Goal: Task Accomplishment & Management: Complete application form

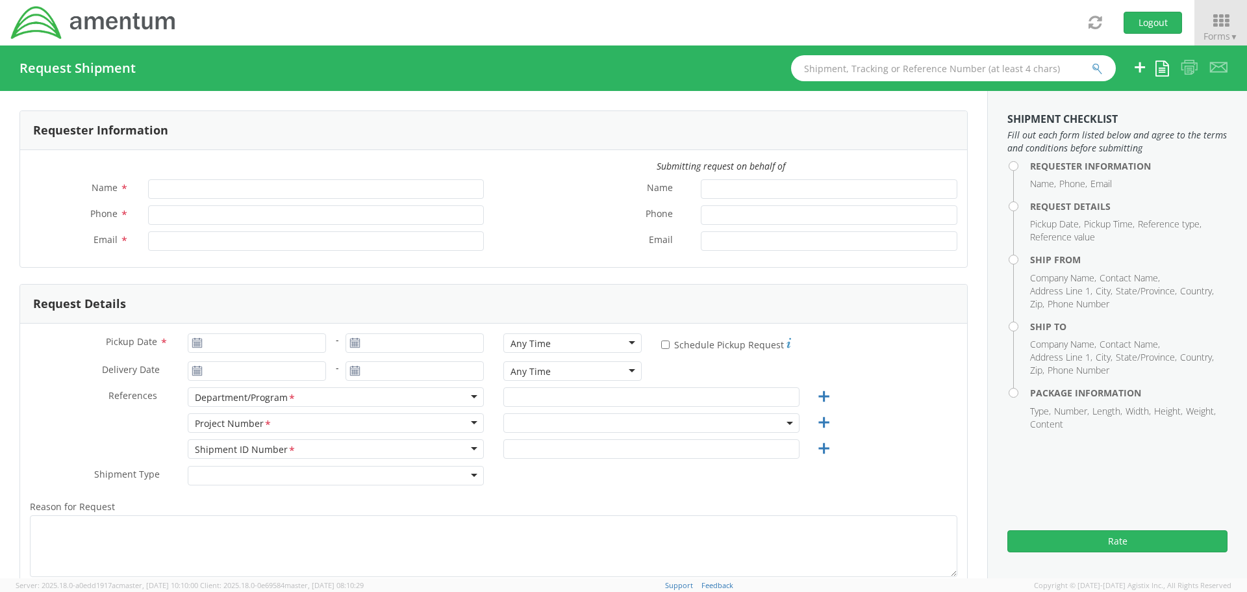
type input "[PERSON_NAME]"
type input "[PHONE_NUMBER]"
type input "[PERSON_NAME][EMAIL_ADDRESS][PERSON_NAME][DOMAIN_NAME]"
select select "ADMN.100123.SVDSK"
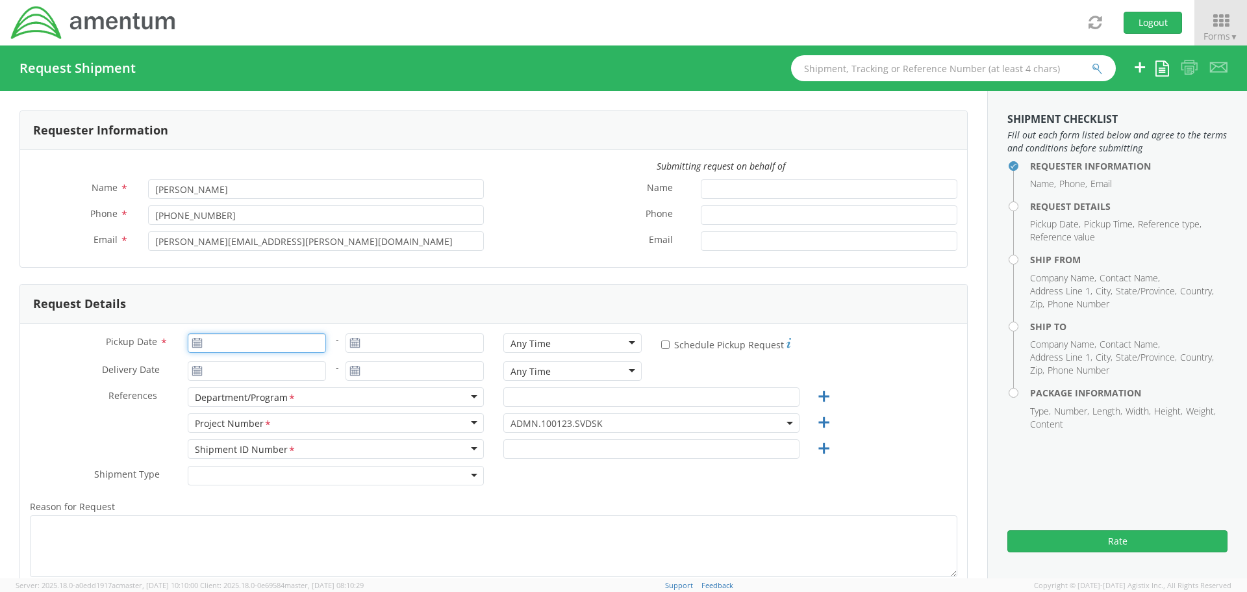
type input "[DATE]"
click at [279, 343] on input "[DATE]" at bounding box center [257, 342] width 138 height 19
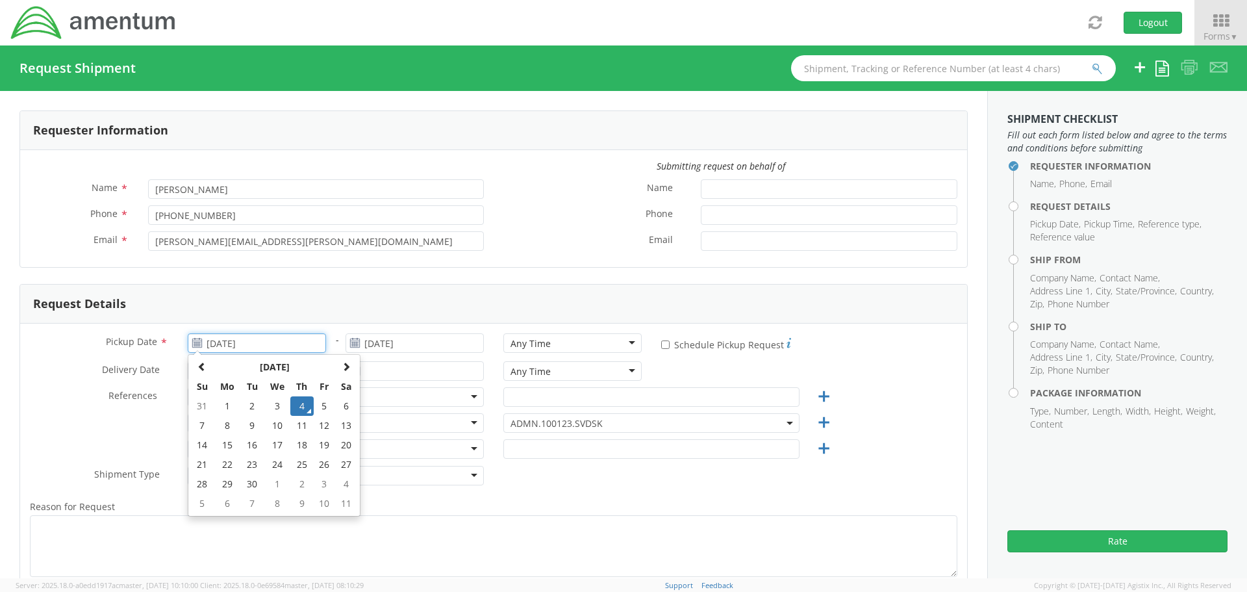
click at [298, 405] on td "4" at bounding box center [301, 405] width 23 height 19
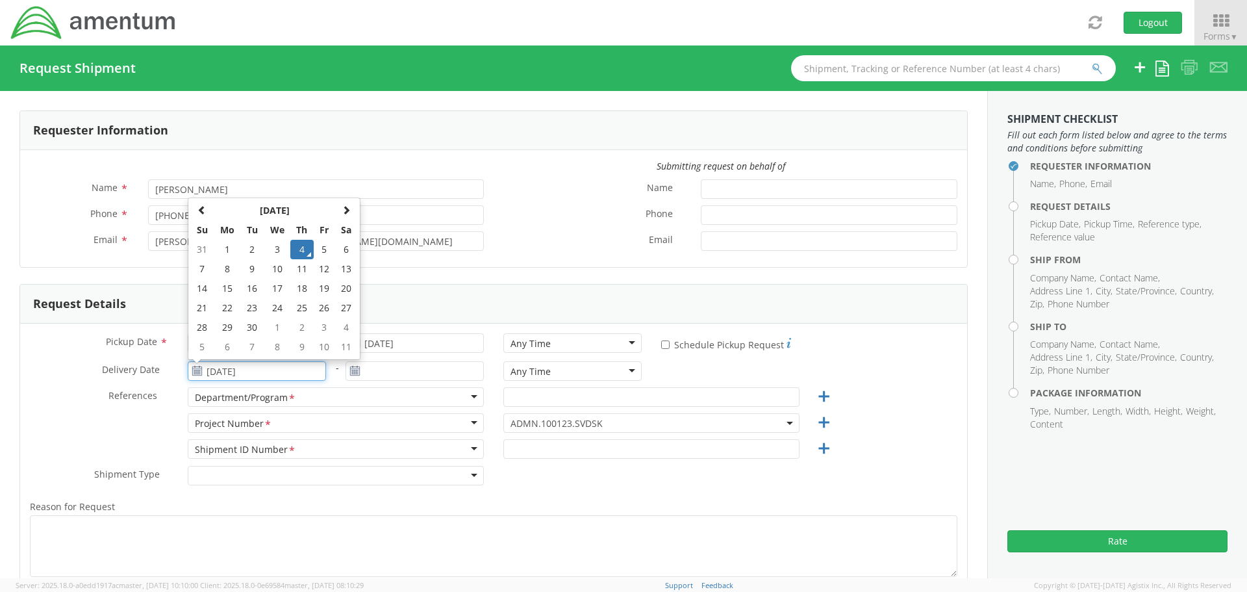
click at [283, 374] on input "[DATE]" at bounding box center [257, 370] width 138 height 19
click at [321, 247] on td "5" at bounding box center [325, 249] width 22 height 19
type input "[DATE]"
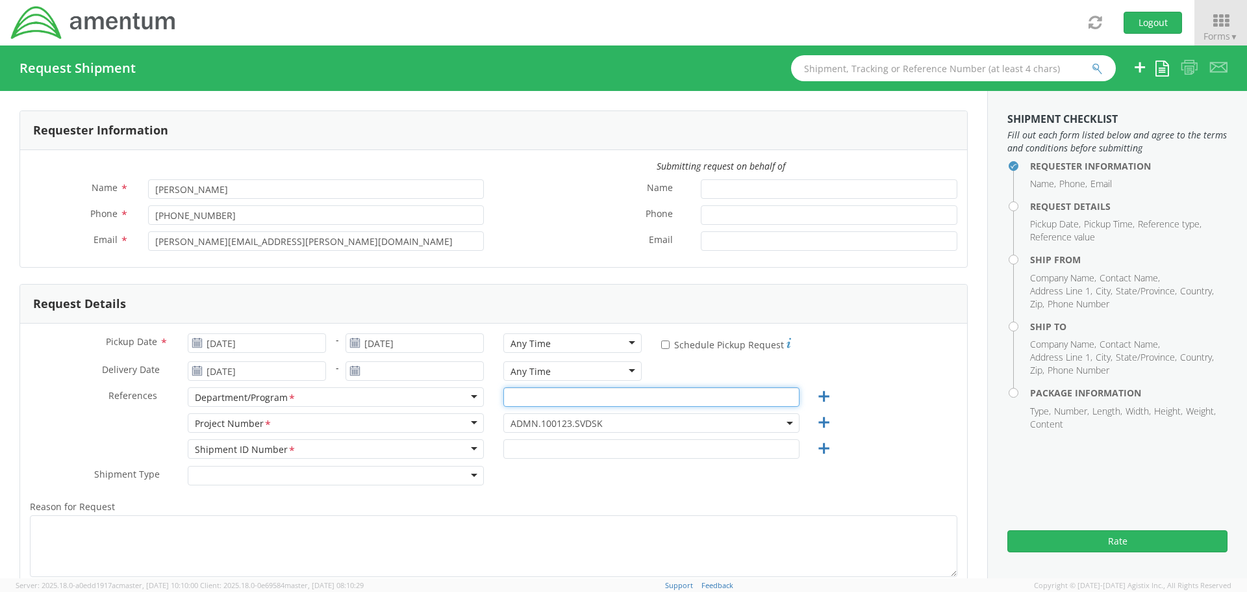
click at [520, 402] on input "text" at bounding box center [651, 396] width 296 height 19
type input "AFM East"
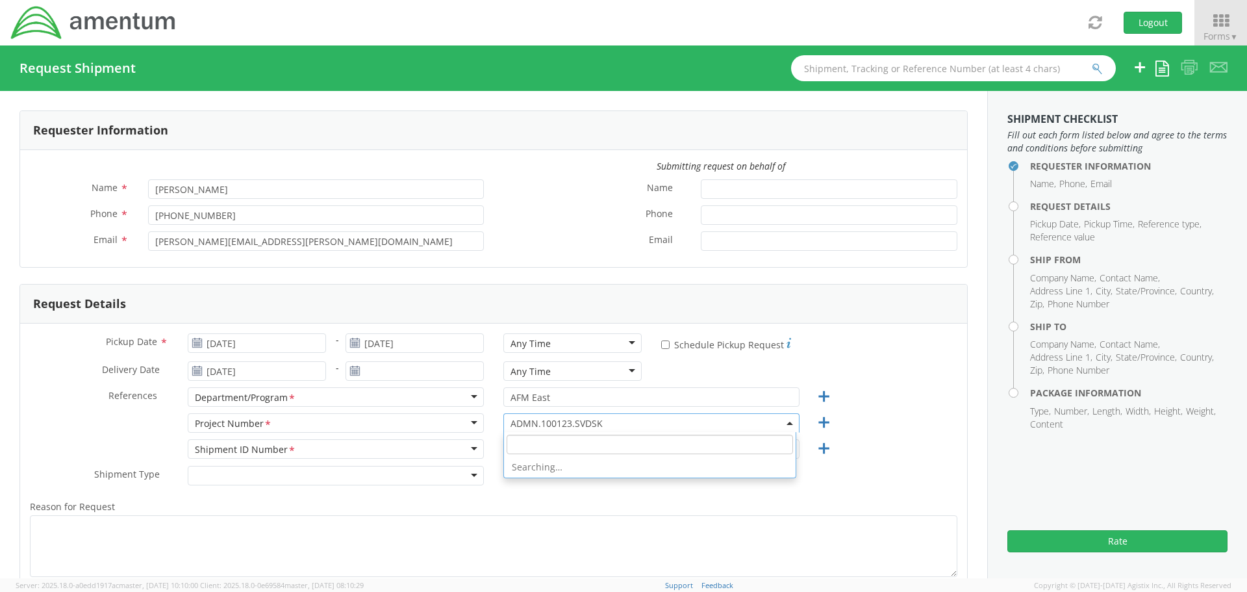
click at [585, 422] on span "ADMN.100123.SVDSK" at bounding box center [652, 423] width 282 height 12
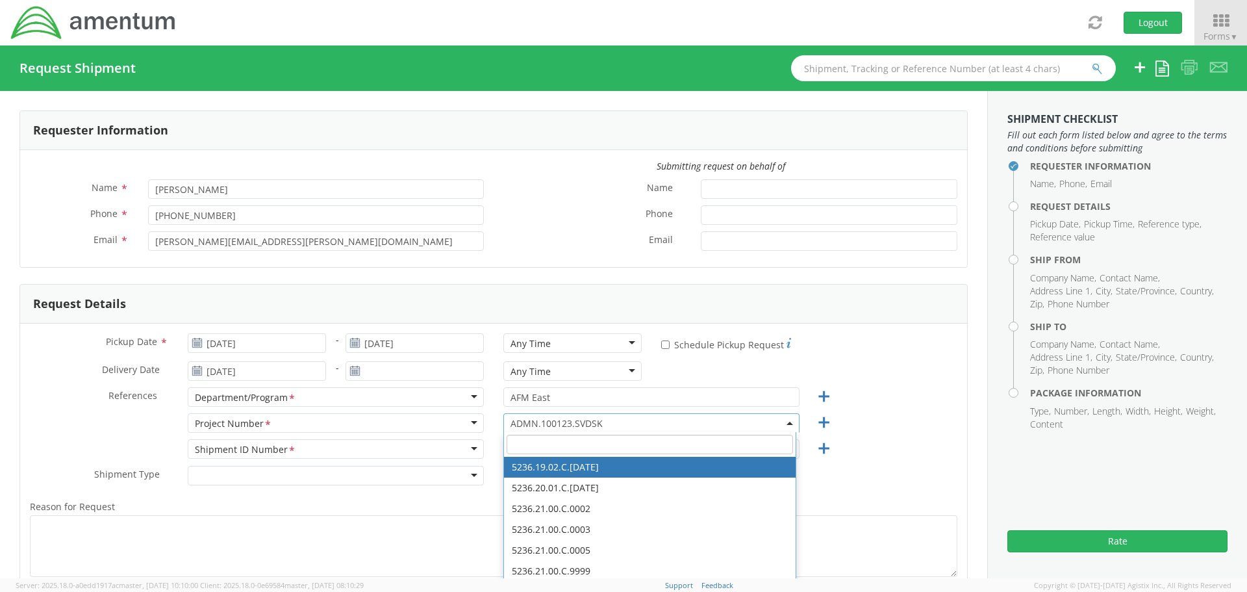
click at [567, 439] on input "search" at bounding box center [650, 444] width 286 height 19
paste input "4998.F.1500.AA.AA.00.0000.00"
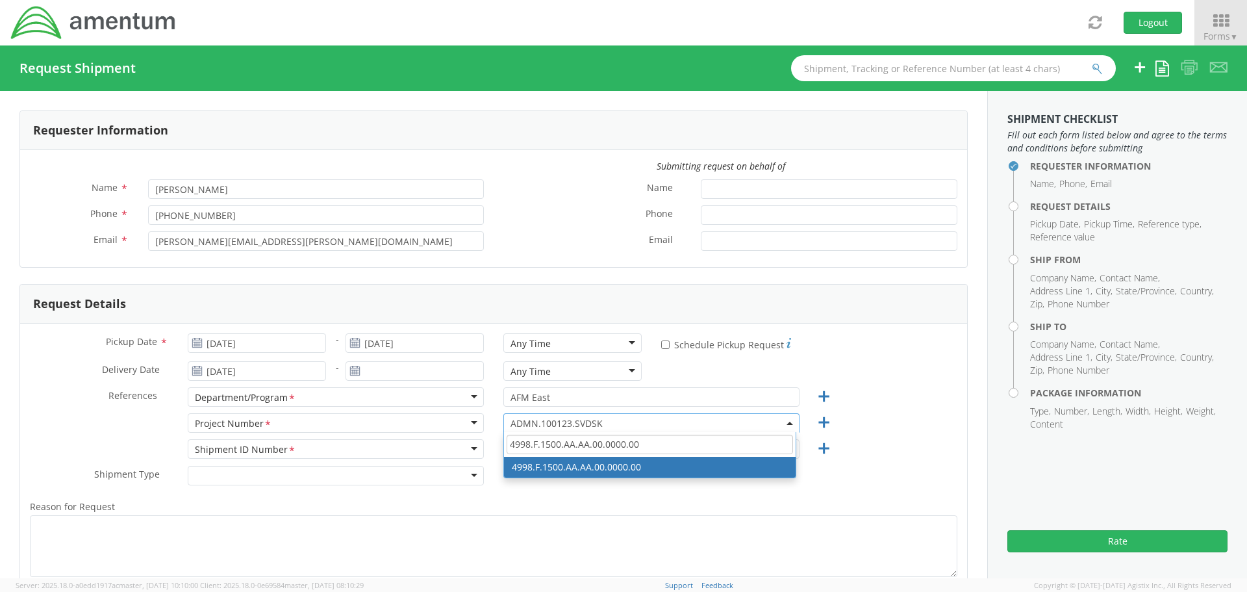
type input "4998.F.1500.AA.AA.00.0000.00"
select select "4998.F.1500.AA.AA.00.0000.00"
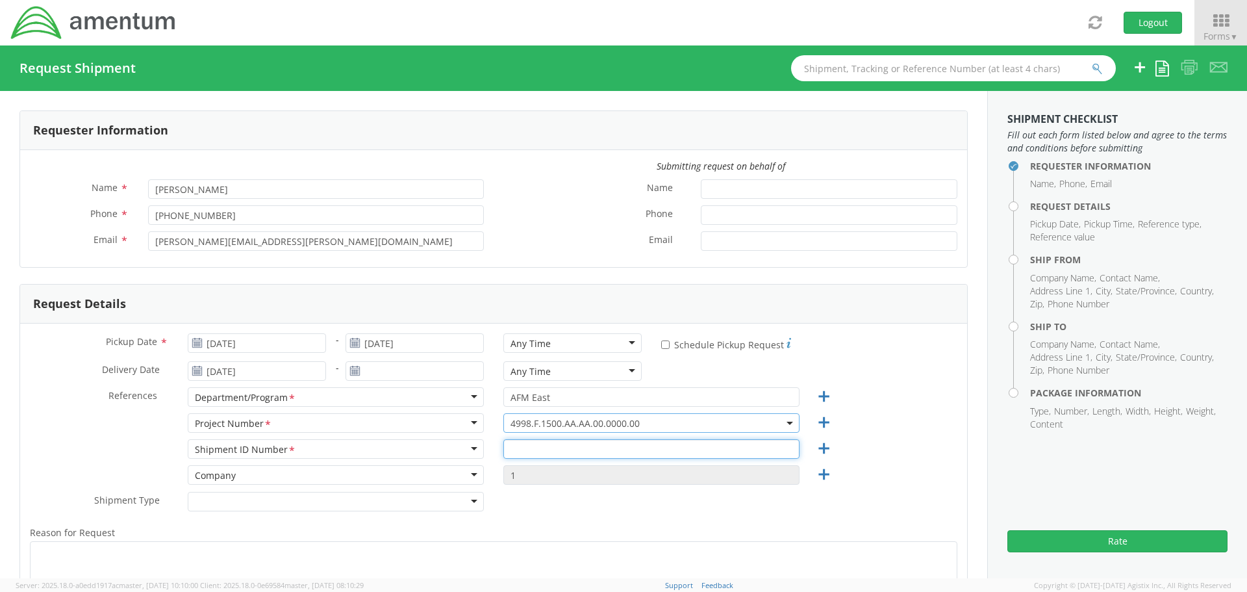
click at [531, 447] on input "text" at bounding box center [651, 448] width 296 height 19
type input "RITM0235103"
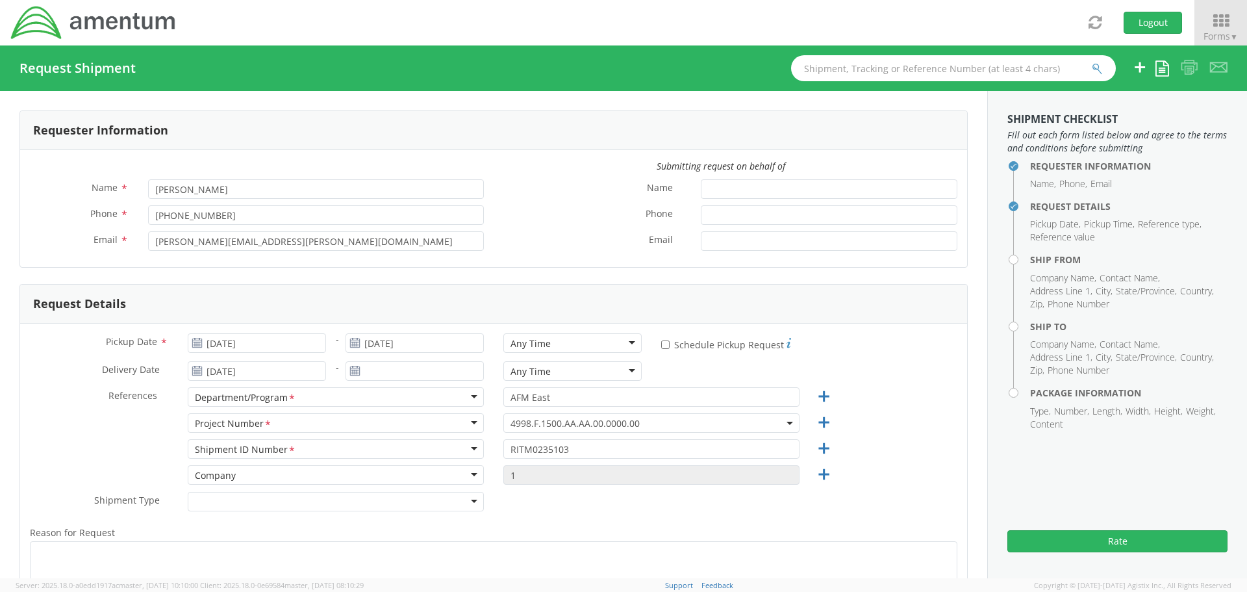
click at [351, 505] on div at bounding box center [336, 501] width 296 height 19
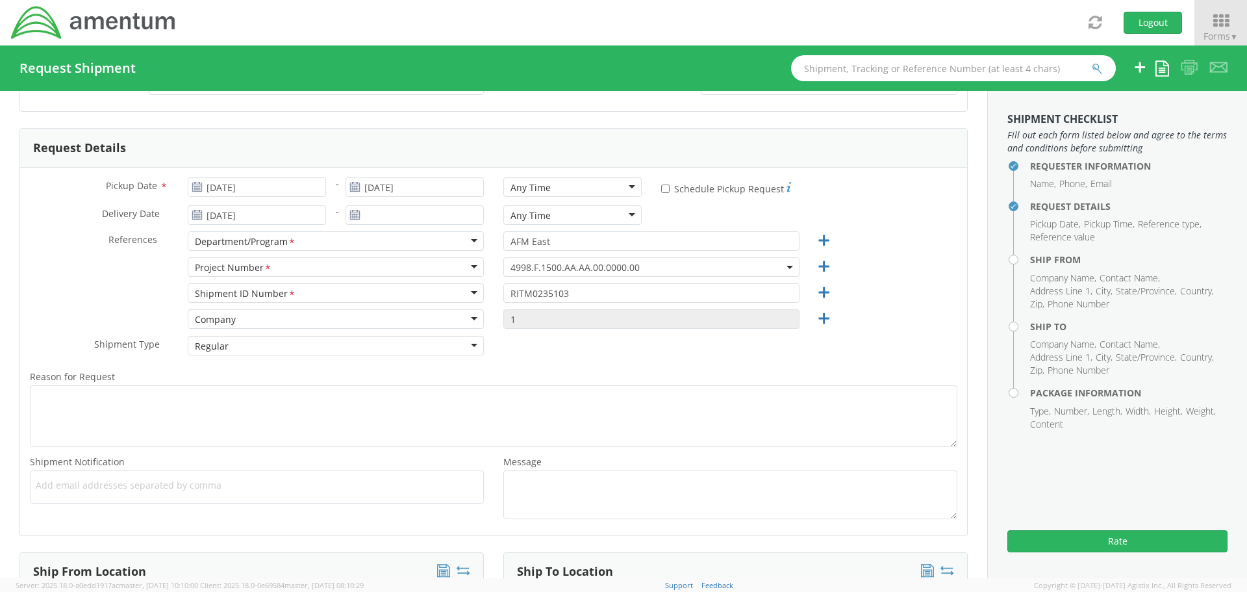
scroll to position [195, 0]
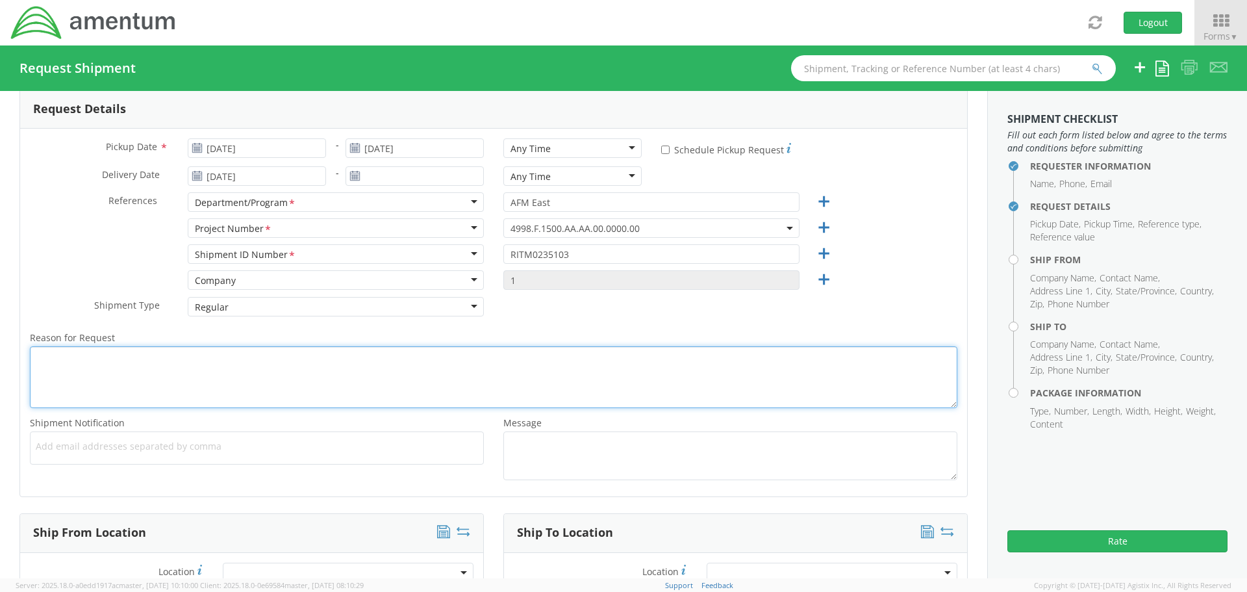
click at [295, 373] on textarea "Reason for Request *" at bounding box center [494, 377] width 928 height 62
click at [75, 363] on textarea "R" at bounding box center [494, 377] width 928 height 62
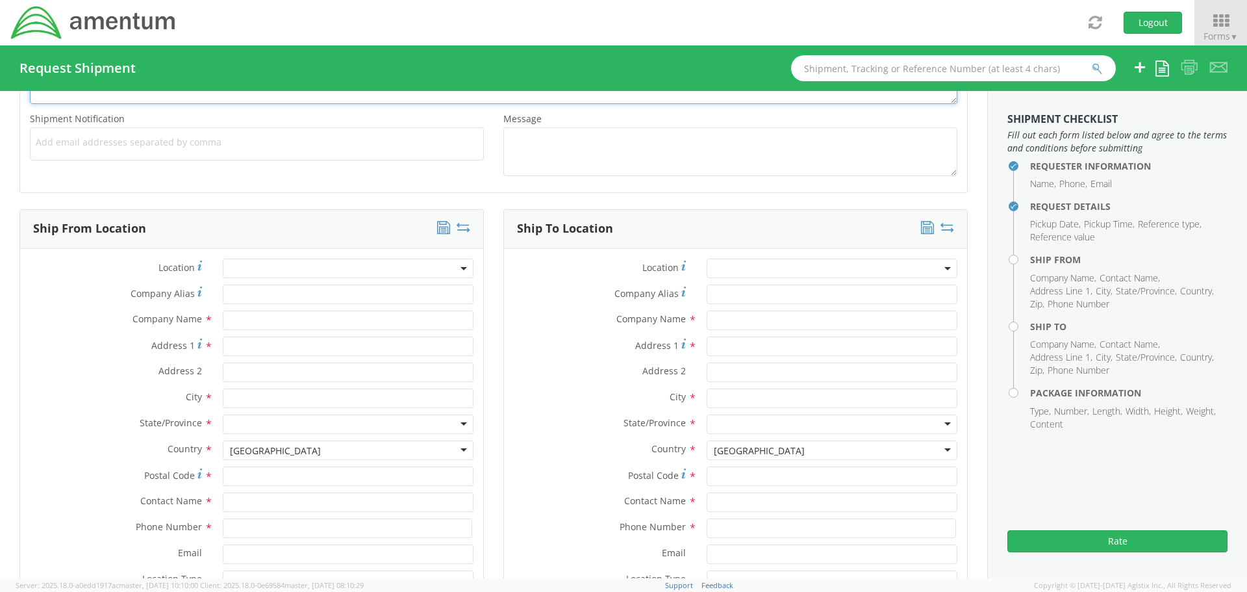
scroll to position [520, 0]
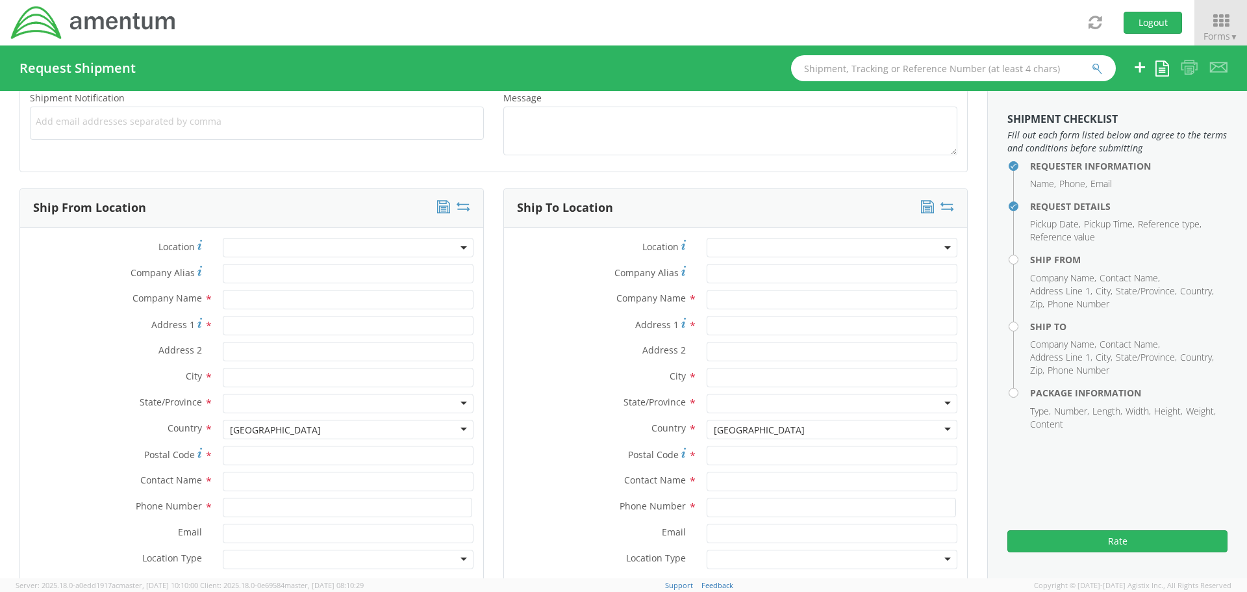
type textarea "[PERSON_NAME]"
click at [239, 304] on input "text" at bounding box center [348, 299] width 251 height 19
type input "Amentum"
type input "19713 Midas Court"
type input "Gaithersburg"
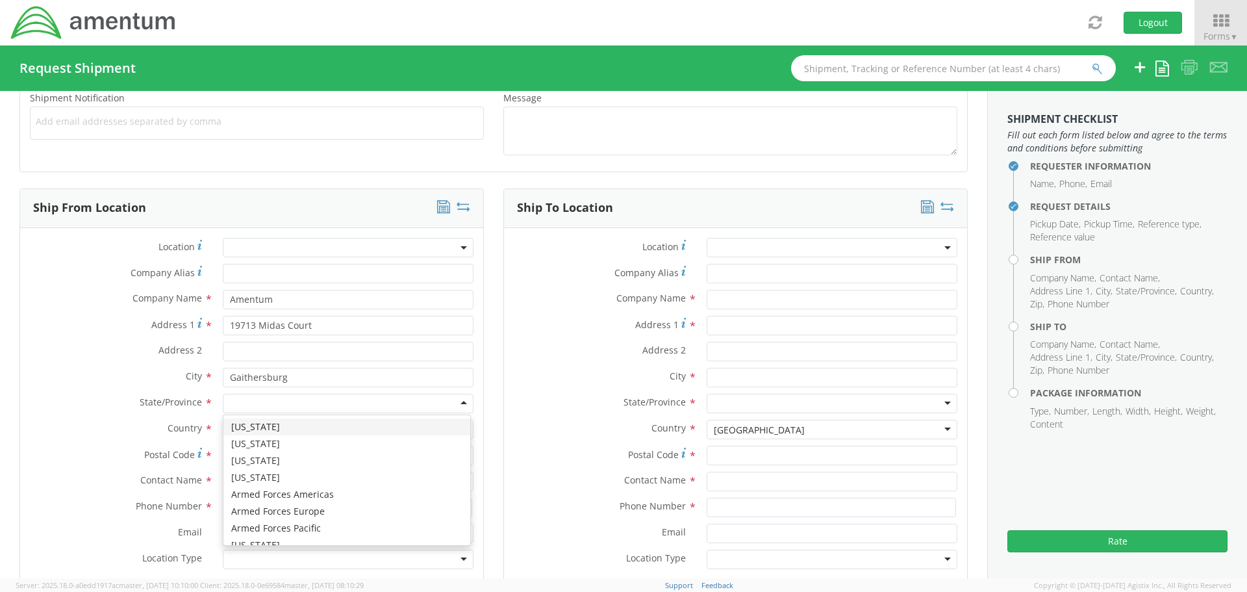
type input "m"
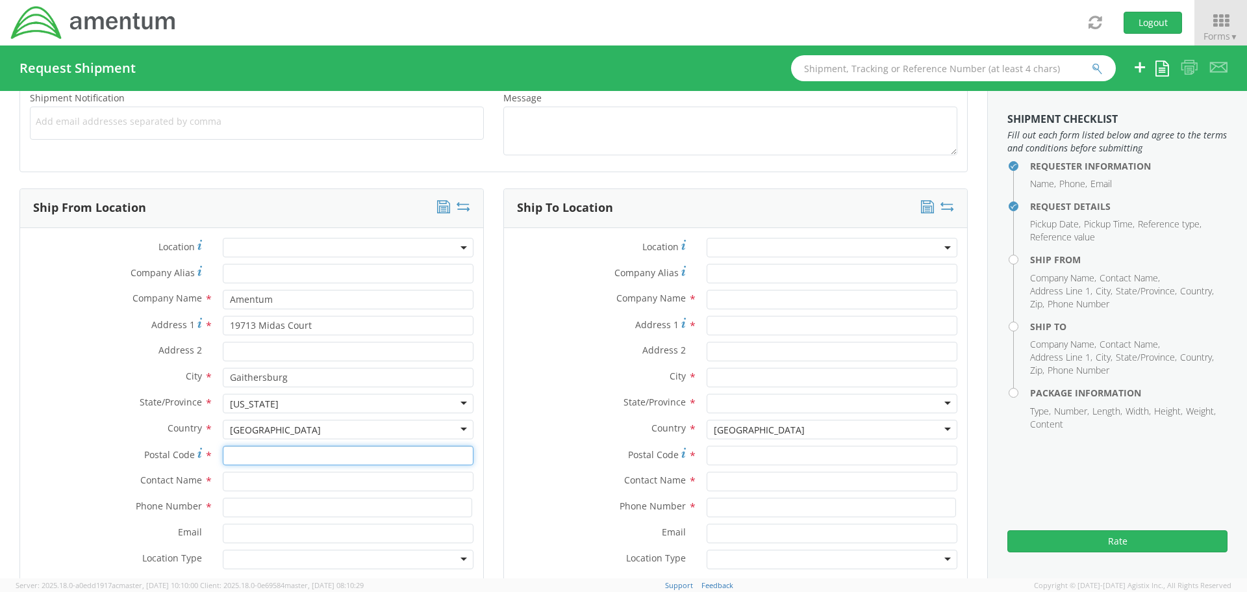
click at [247, 450] on input "Postal Code *" at bounding box center [348, 455] width 251 height 19
type input "20876"
click at [249, 482] on input "text" at bounding box center [348, 481] width 251 height 19
type input "[PERSON_NAME]"
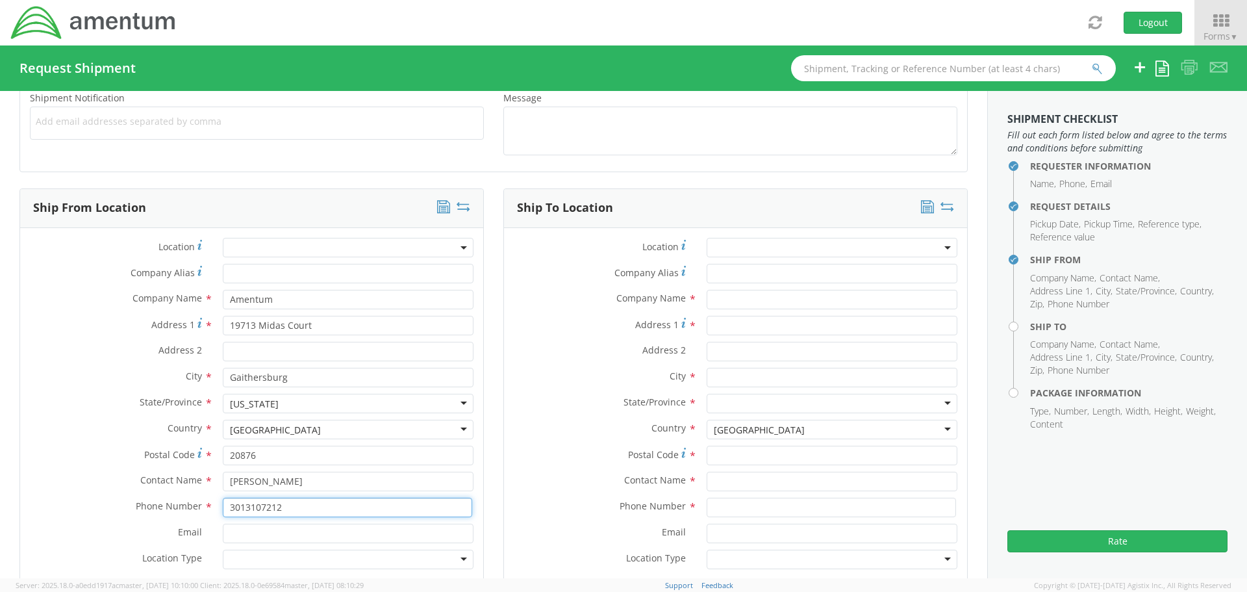
type input "3013107212"
click at [238, 537] on input "Email *" at bounding box center [348, 533] width 251 height 19
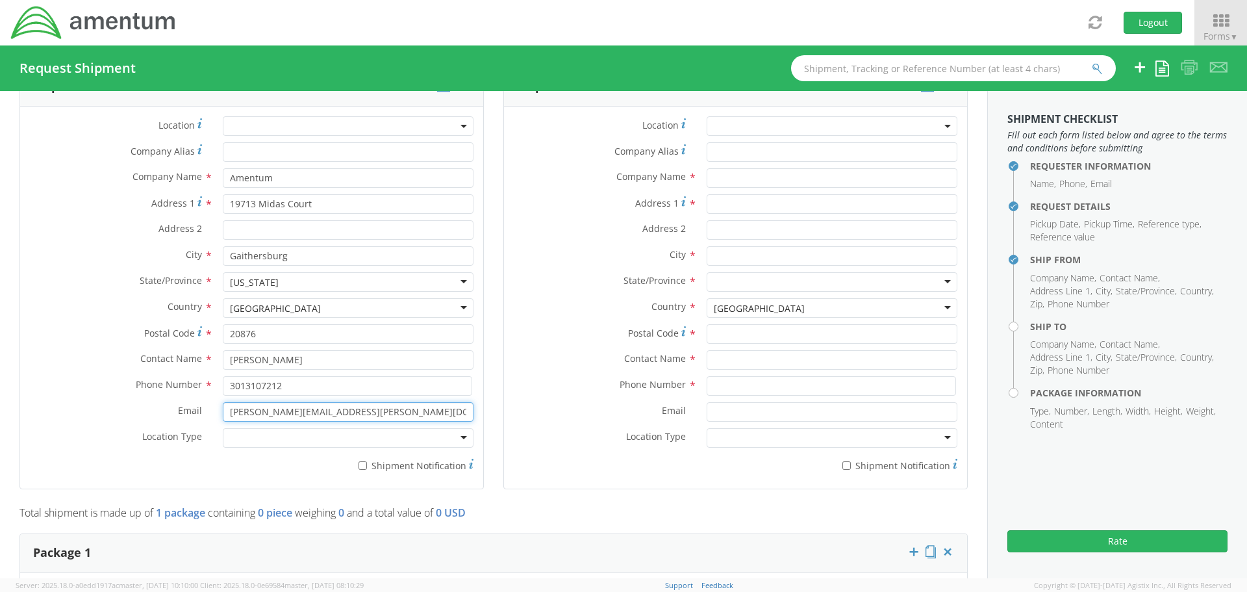
scroll to position [650, 0]
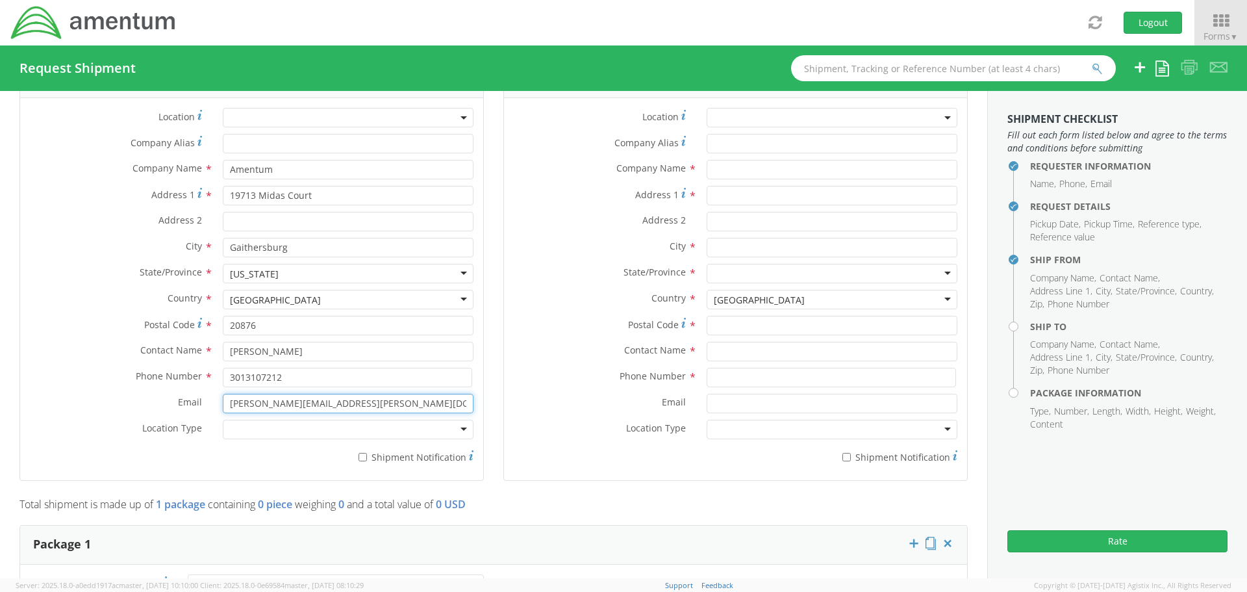
type input "[PERSON_NAME][EMAIL_ADDRESS][PERSON_NAME][DOMAIN_NAME]"
click at [260, 427] on div at bounding box center [348, 429] width 251 height 19
click at [359, 457] on input "* Shipment Notification" at bounding box center [363, 457] width 8 height 8
checkbox input "true"
click at [843, 457] on input "* Shipment Notification" at bounding box center [847, 457] width 8 height 8
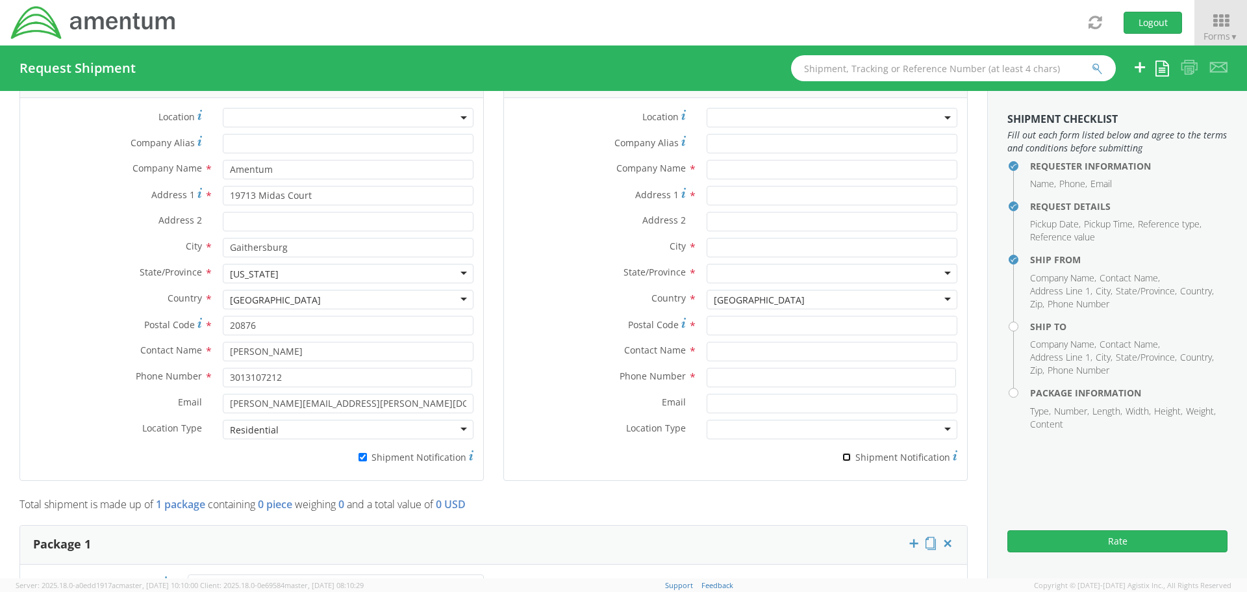
checkbox input "true"
click at [768, 167] on input "text" at bounding box center [832, 169] width 251 height 19
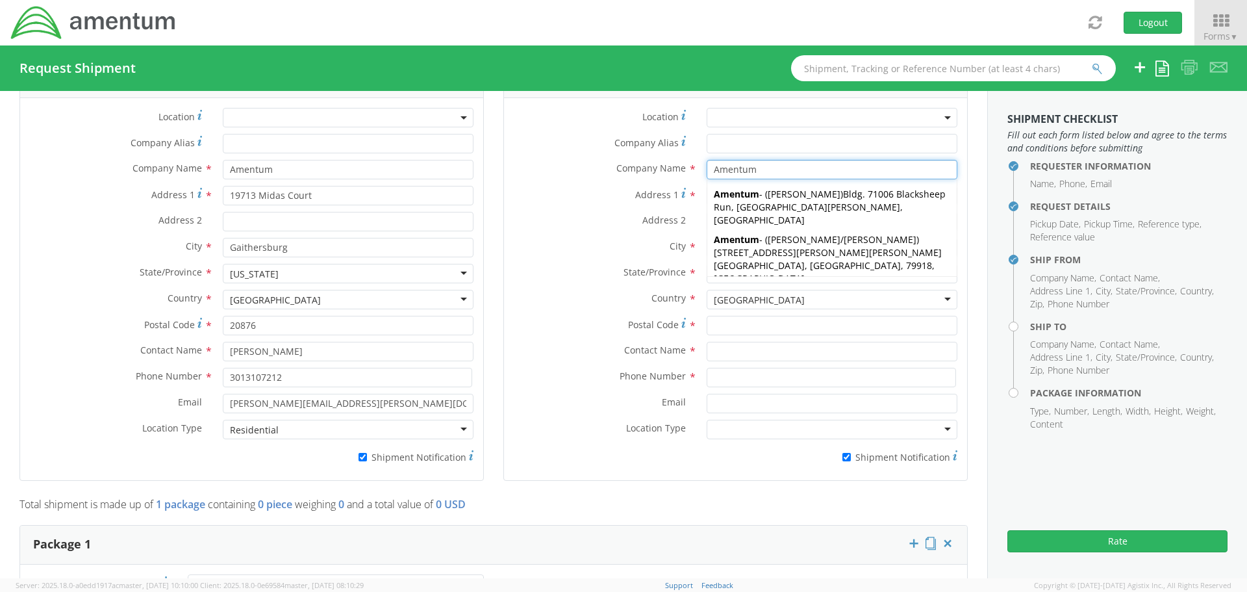
type input "Amentum"
click at [648, 186] on label "Address 1 *" at bounding box center [600, 195] width 193 height 18
click at [707, 186] on input "Address 1 *" at bounding box center [832, 195] width 251 height 19
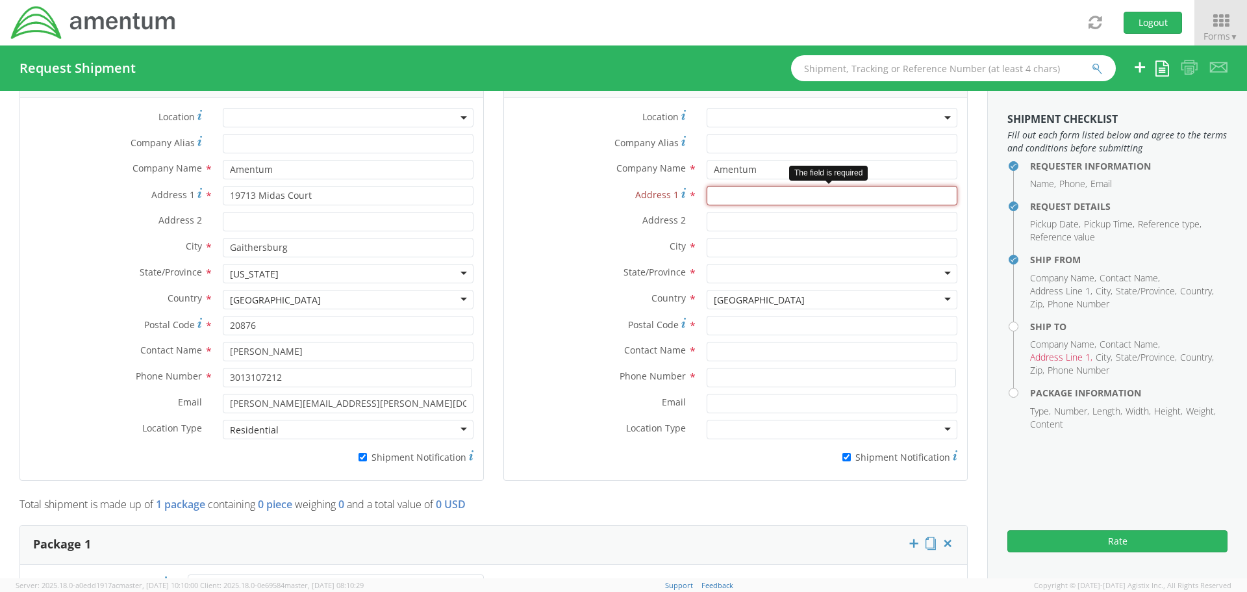
click at [731, 198] on input "Address 1 *" at bounding box center [832, 195] width 251 height 19
paste input "9 Circuit Drive"
type input "9 Circuit Drive"
click at [713, 212] on div "Location * Company Alias * Company Name * Amentum Amentum Amentum - ( [PERSON_N…" at bounding box center [735, 289] width 463 height 362
click at [714, 218] on input "Address 2 *" at bounding box center [832, 221] width 251 height 19
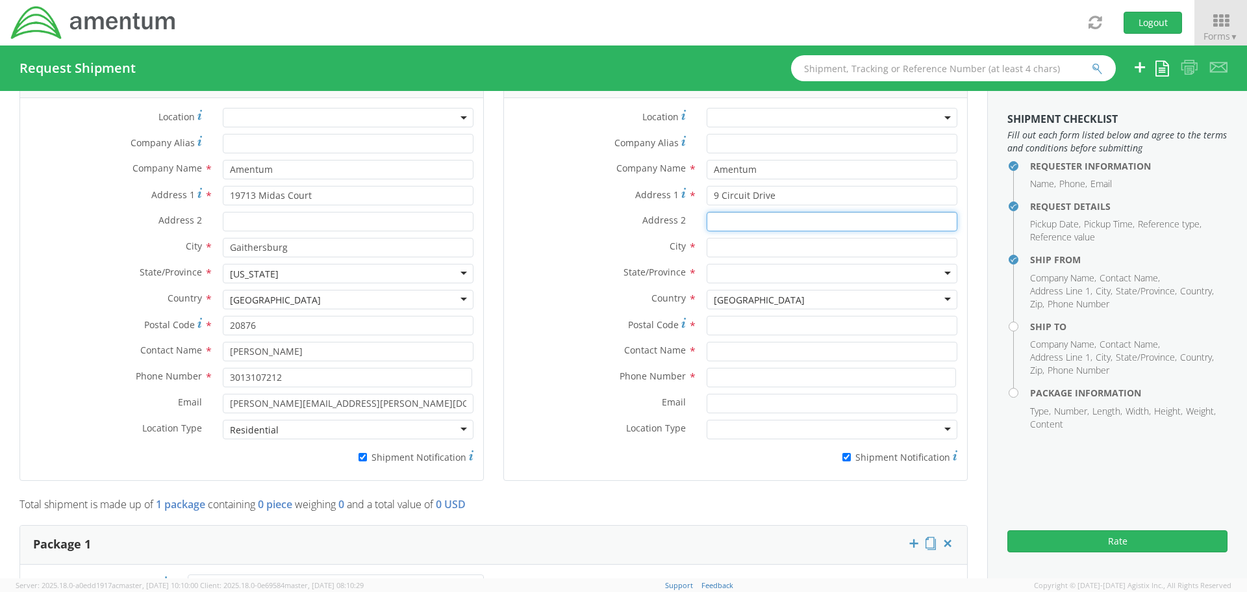
paste input "[GEOGRAPHIC_DATA]"
type input "[GEOGRAPHIC_DATA]"
click at [714, 219] on input "[GEOGRAPHIC_DATA]" at bounding box center [832, 221] width 251 height 19
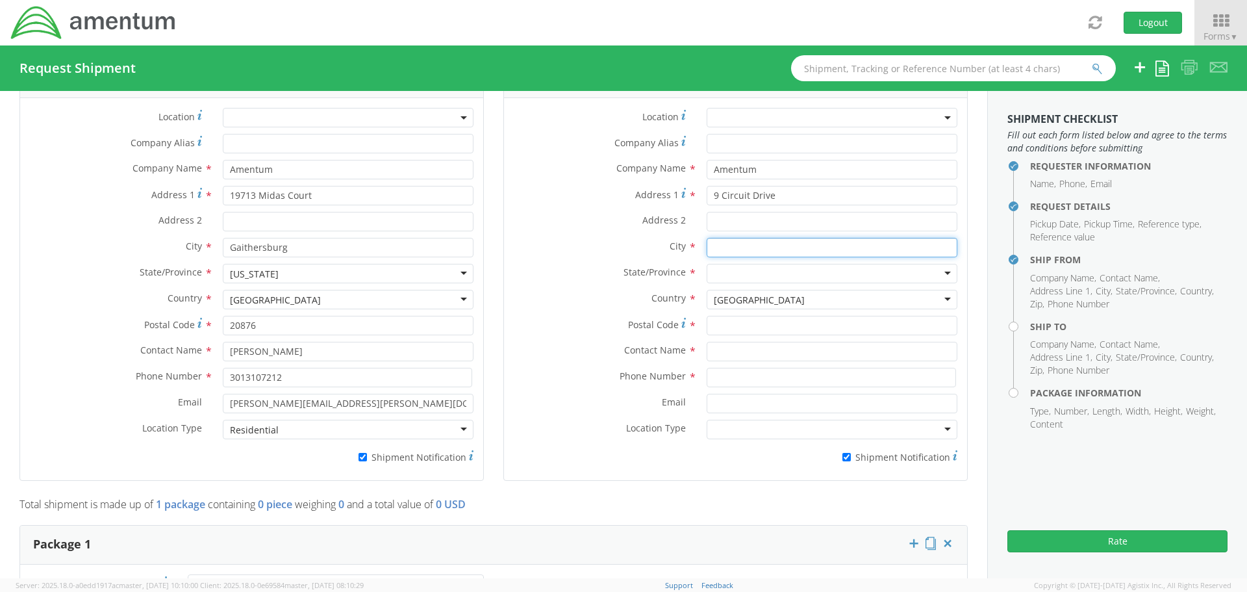
click at [726, 244] on input "text" at bounding box center [832, 247] width 251 height 19
paste input "[GEOGRAPHIC_DATA]"
type input "[GEOGRAPHIC_DATA]"
click at [734, 271] on div at bounding box center [832, 273] width 251 height 19
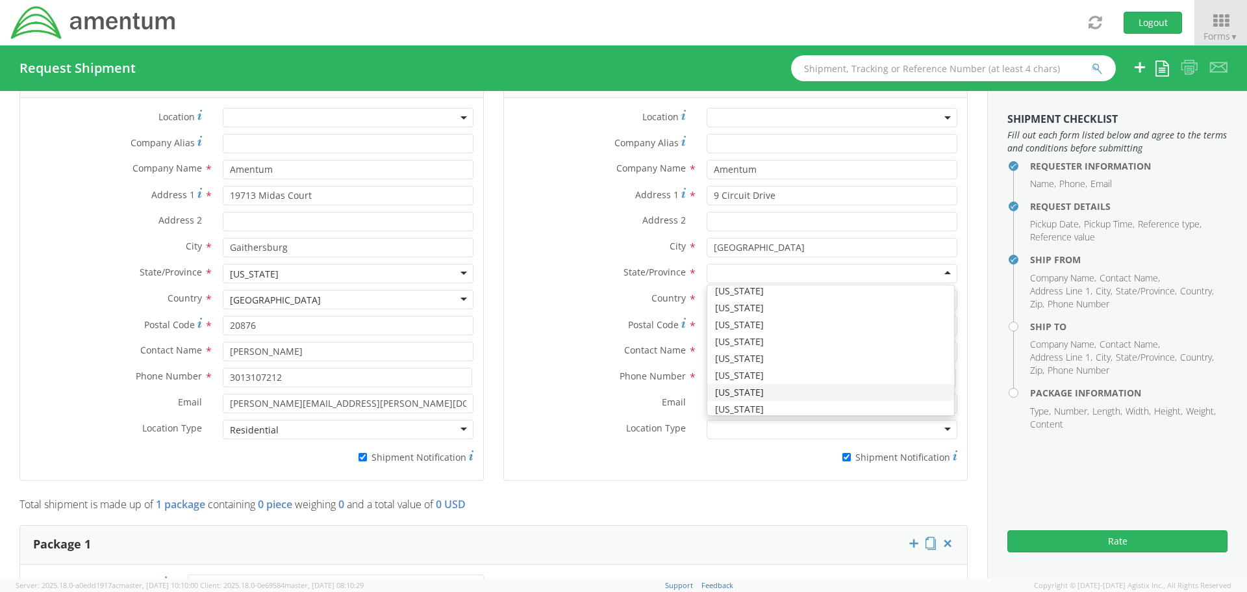
scroll to position [390, 0]
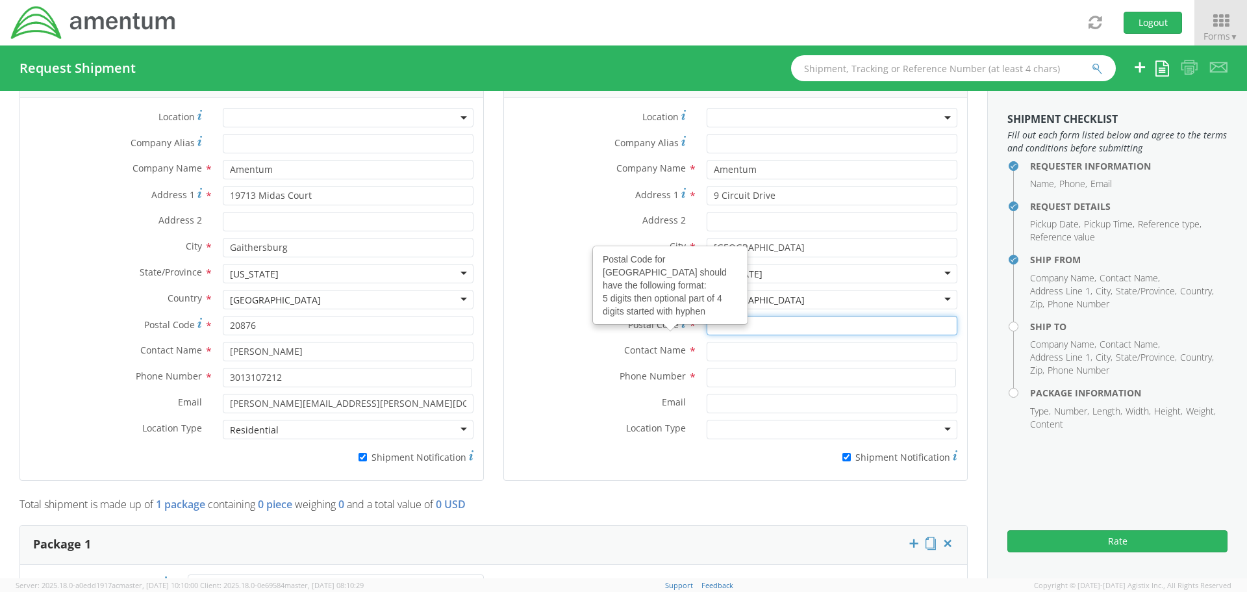
click at [717, 325] on input "Postal Code Postal Code for United States should have the following format: 5 d…" at bounding box center [832, 325] width 251 height 19
paste input "56073"
type input "56073"
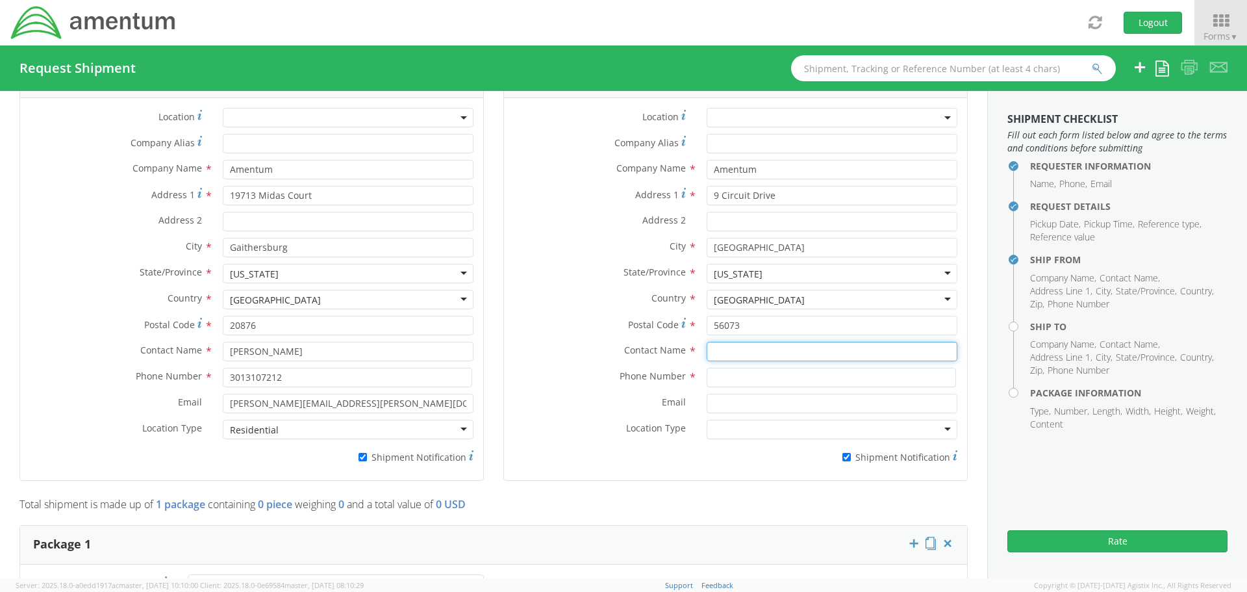
click at [707, 357] on input "text" at bounding box center [832, 351] width 251 height 19
type input "[PERSON_NAME]"
click at [707, 375] on input at bounding box center [831, 377] width 249 height 19
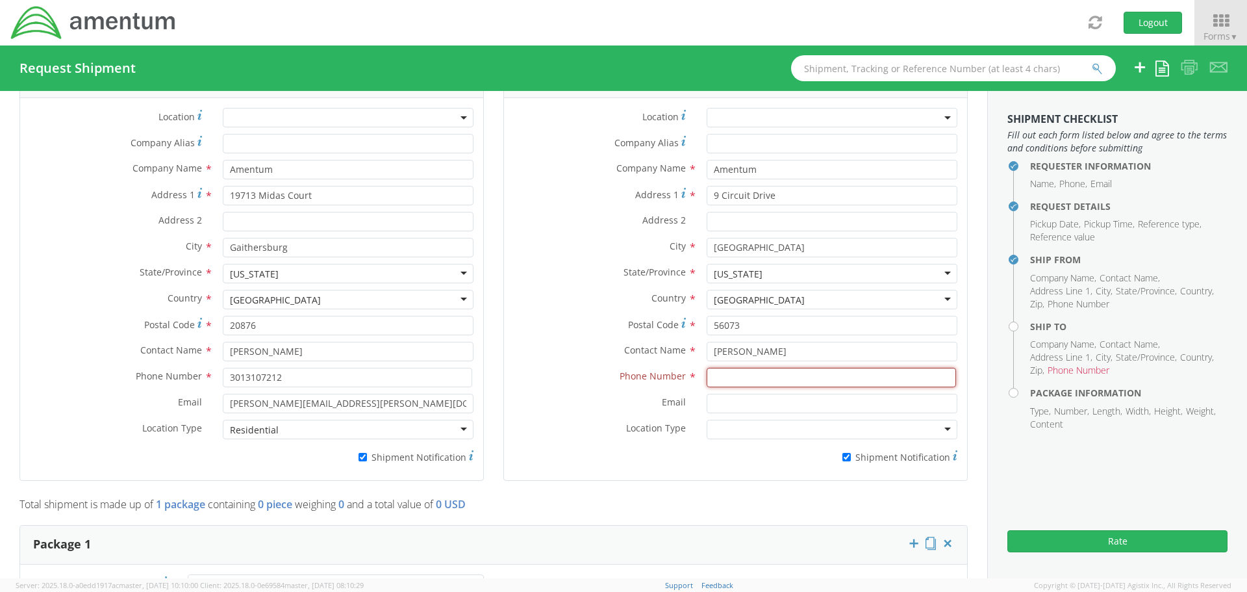
click at [749, 380] on input at bounding box center [831, 377] width 249 height 19
type input "2565834400"
click at [774, 409] on input "Email *" at bounding box center [832, 403] width 251 height 19
paste input "[PERSON_NAME][EMAIL_ADDRESS][PERSON_NAME][DOMAIN_NAME]"
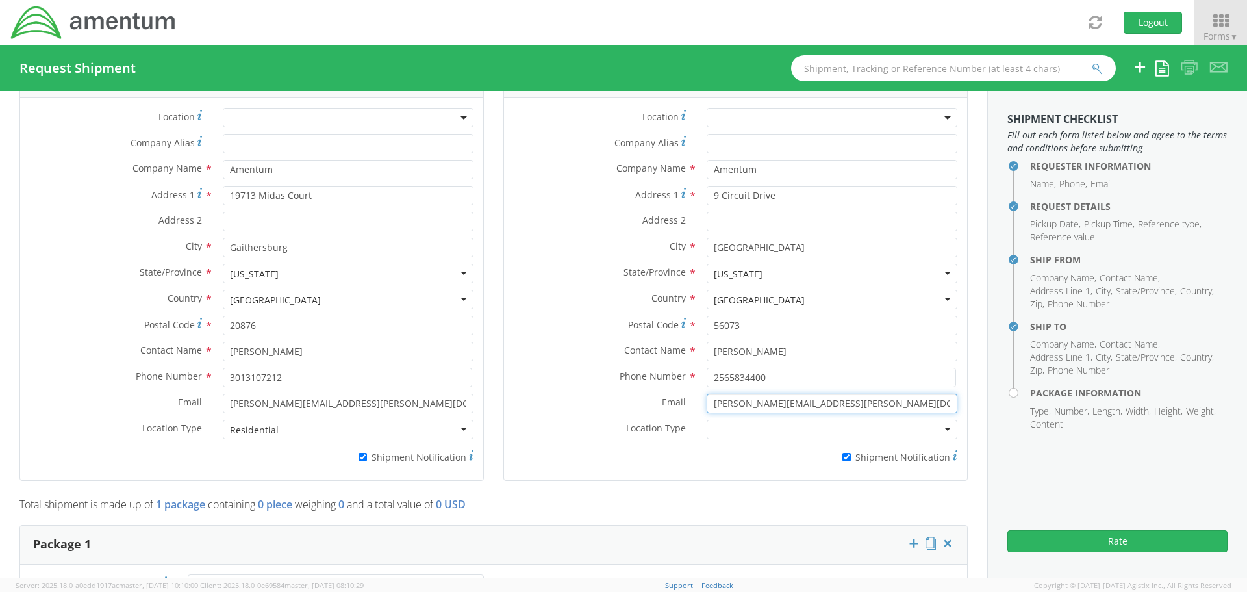
type input "[PERSON_NAME][EMAIL_ADDRESS][PERSON_NAME][DOMAIN_NAME]"
click at [746, 198] on input "9 Circuit Drive" at bounding box center [832, 195] width 251 height 19
click at [794, 431] on div at bounding box center [832, 429] width 251 height 19
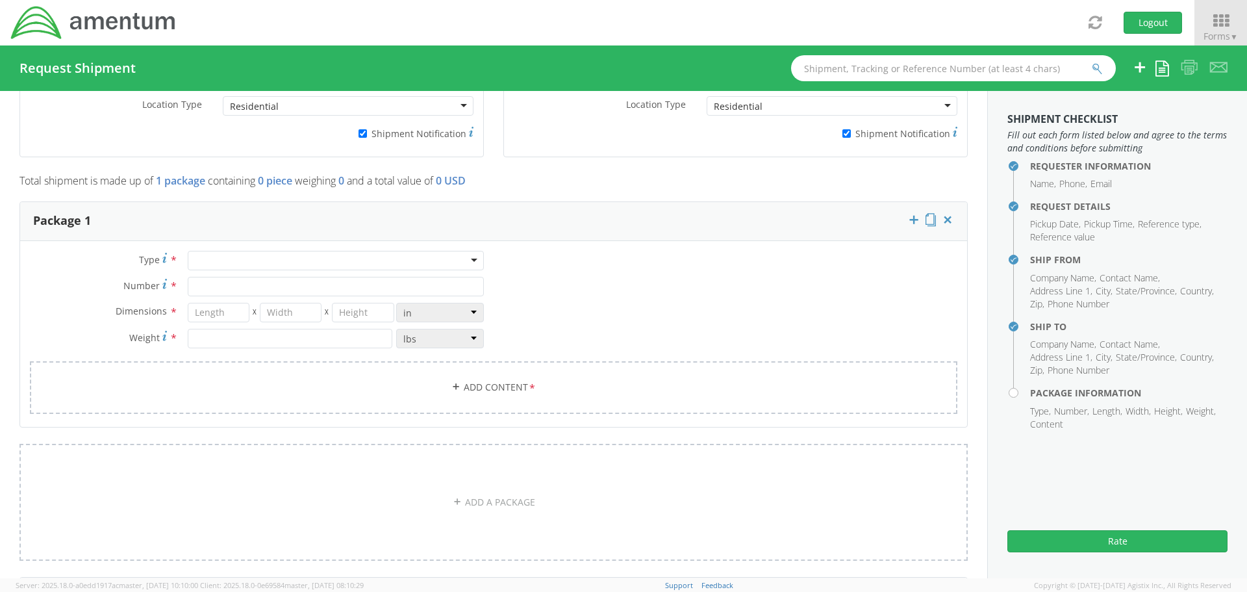
scroll to position [974, 0]
click at [210, 264] on div at bounding box center [336, 258] width 296 height 19
click at [230, 286] on input "Number *" at bounding box center [336, 284] width 296 height 19
type input "1"
click at [216, 312] on input "number" at bounding box center [219, 310] width 62 height 19
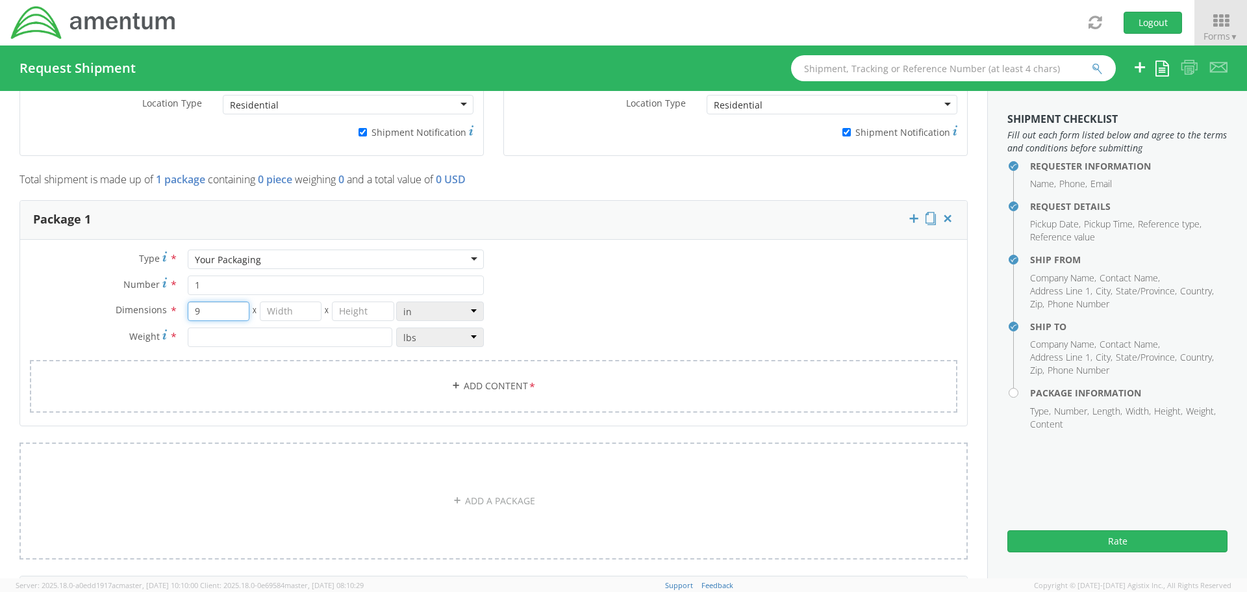
type input "9"
type input "6"
type input "4"
click at [223, 329] on input "number" at bounding box center [290, 336] width 205 height 19
type input "2"
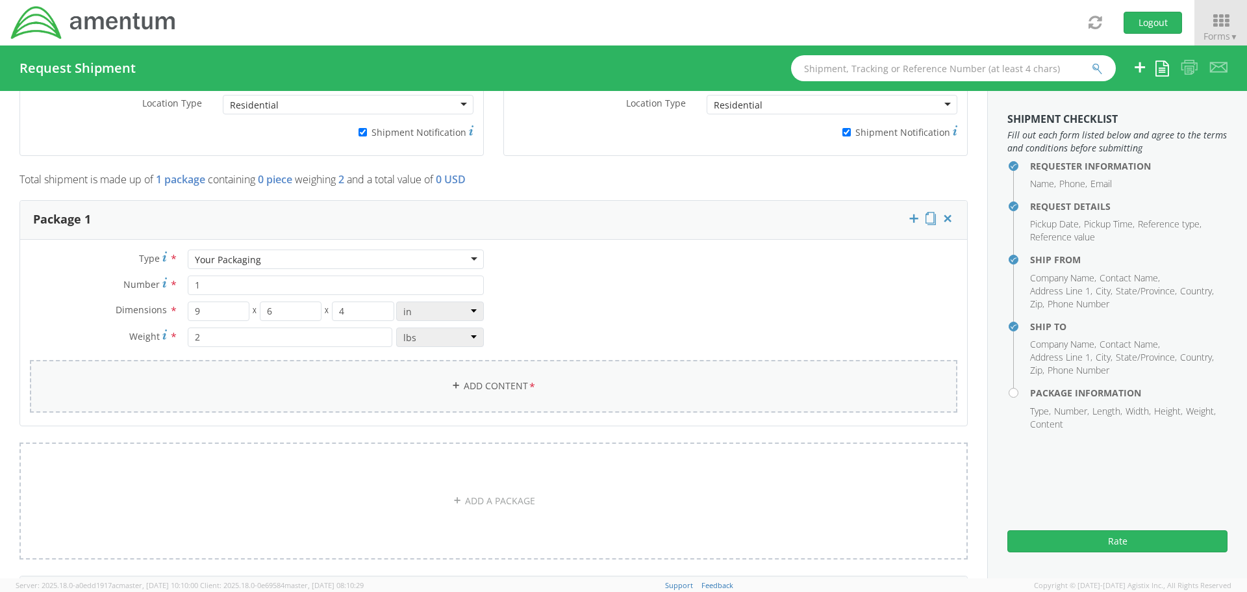
click at [443, 374] on link "Add Content *" at bounding box center [494, 386] width 928 height 53
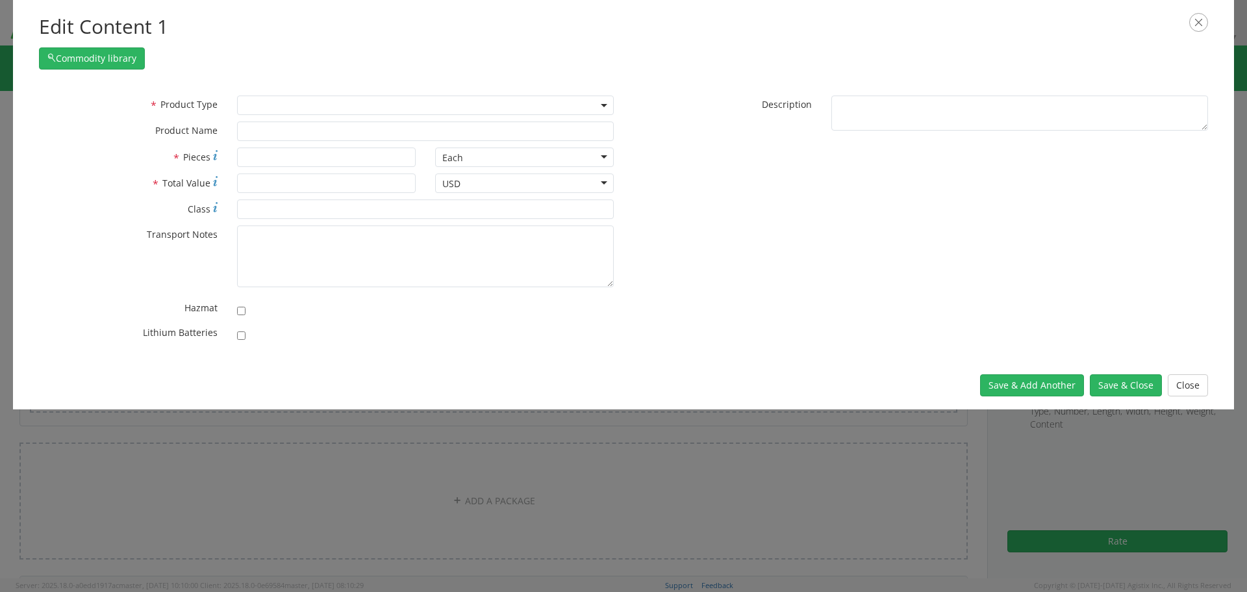
click at [353, 100] on span at bounding box center [425, 104] width 377 height 19
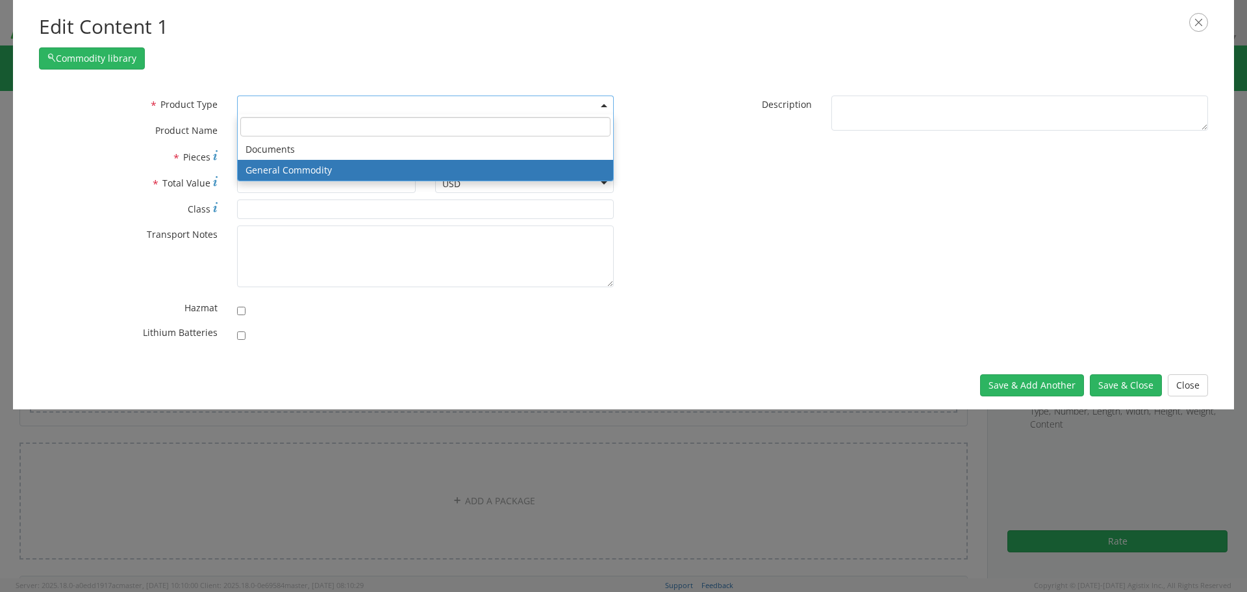
select select "COMMODITY"
type input "General Commodity"
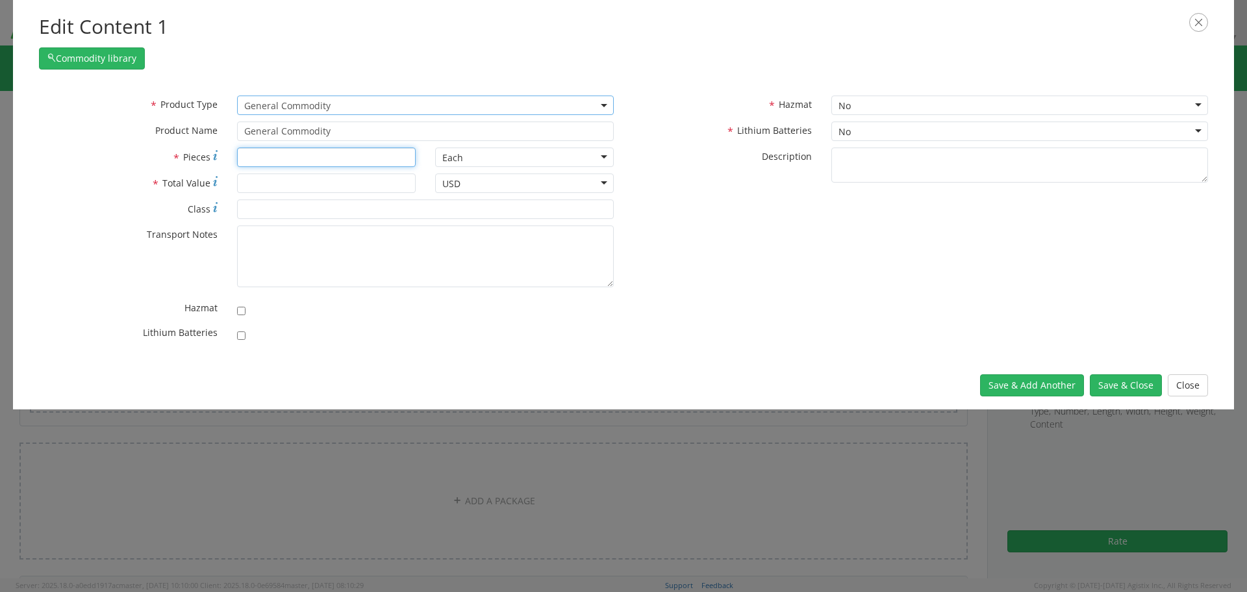
click at [282, 155] on input "* Pieces" at bounding box center [326, 156] width 179 height 19
type input "1"
click at [280, 183] on input "* Total Value" at bounding box center [326, 182] width 179 height 19
type input "400"
click at [862, 129] on div "No" at bounding box center [1019, 130] width 377 height 19
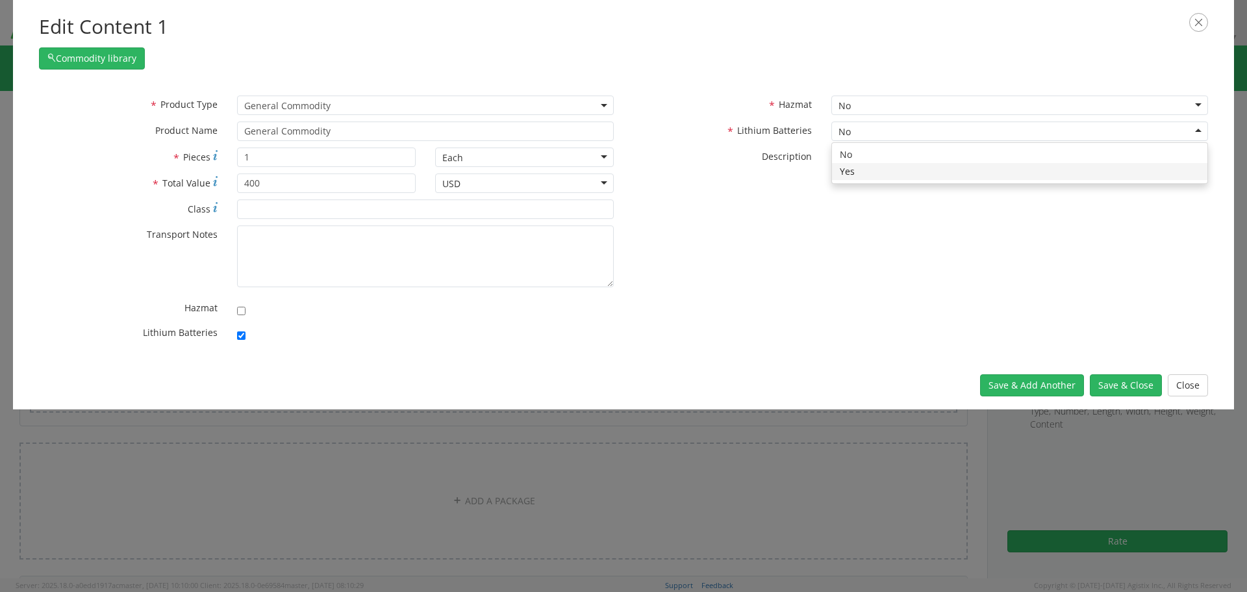
checkbox input "true"
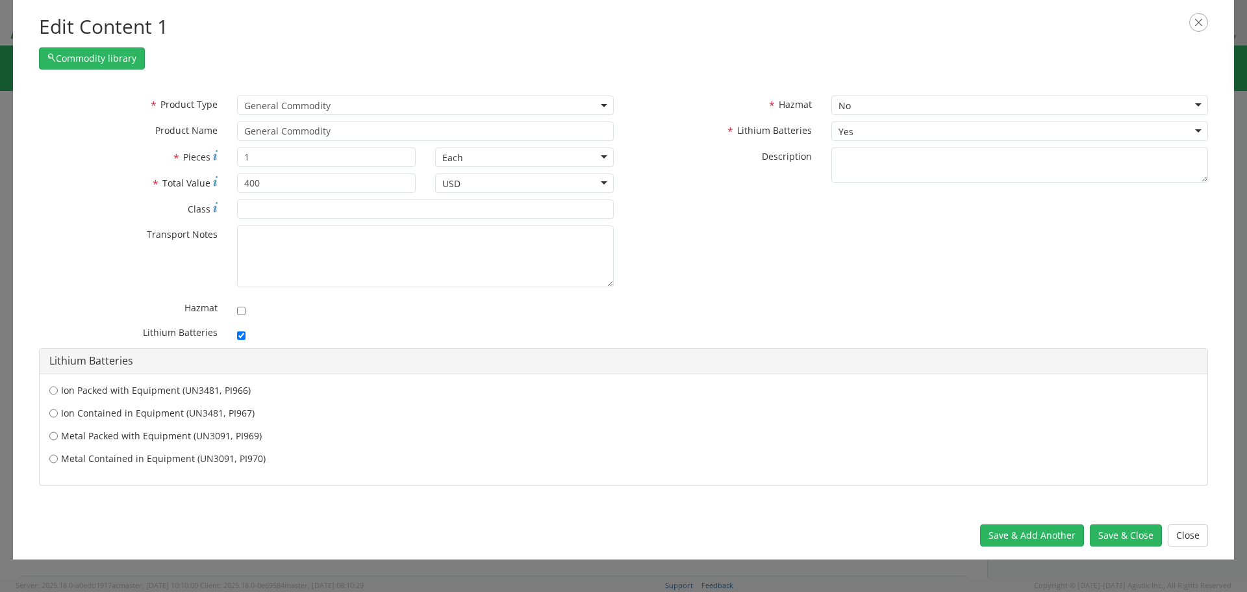
click at [122, 409] on label "Ion Contained in Equipment (UN3481, PI967)" at bounding box center [623, 413] width 1148 height 13
click at [58, 409] on input "Ion Contained in Equipment (UN3481, PI967)" at bounding box center [53, 413] width 8 height 13
radio input "true"
click at [295, 184] on input "400" at bounding box center [326, 182] width 179 height 19
type input "400.00"
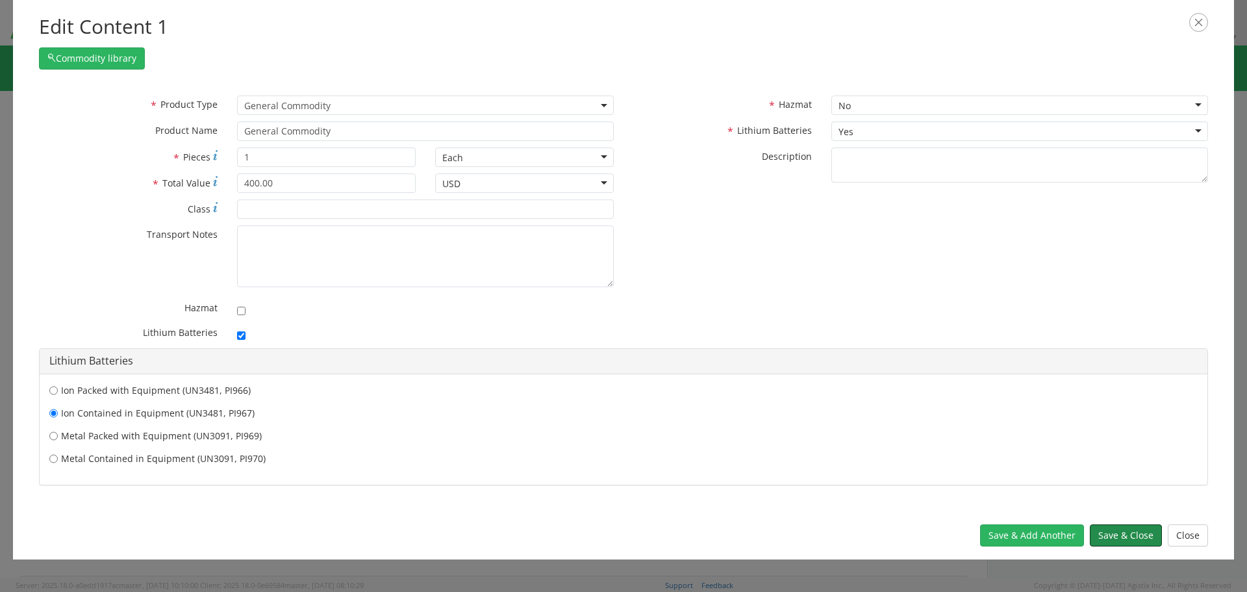
click at [1116, 530] on button "Save & Close" at bounding box center [1126, 535] width 72 height 22
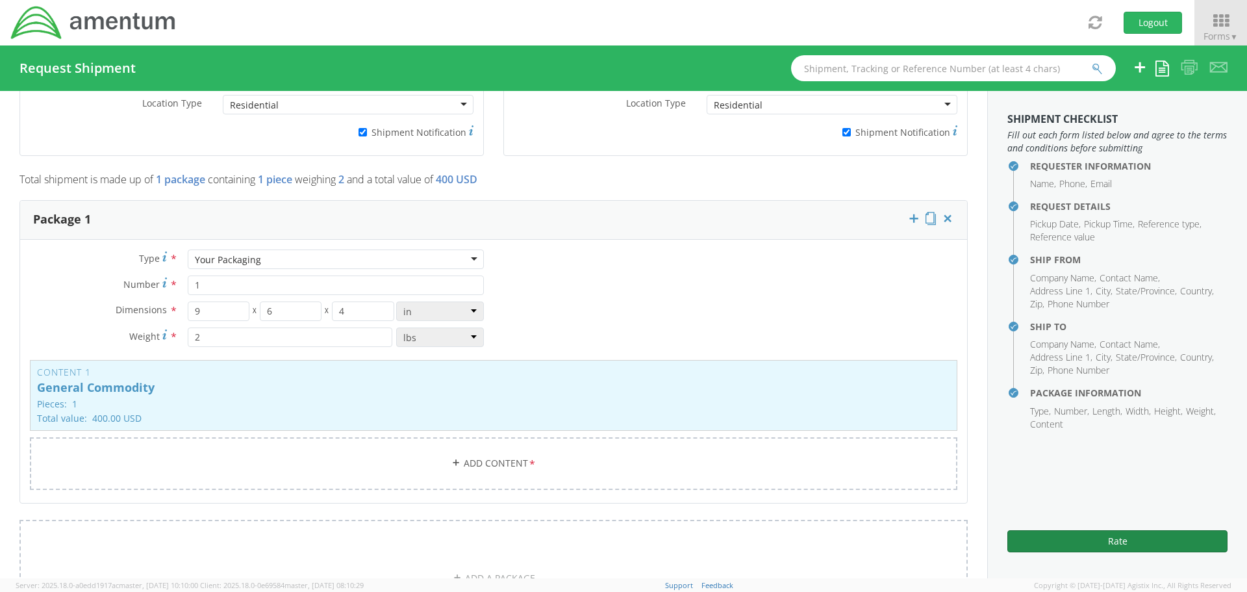
click at [1108, 544] on button "Rate" at bounding box center [1118, 541] width 220 height 22
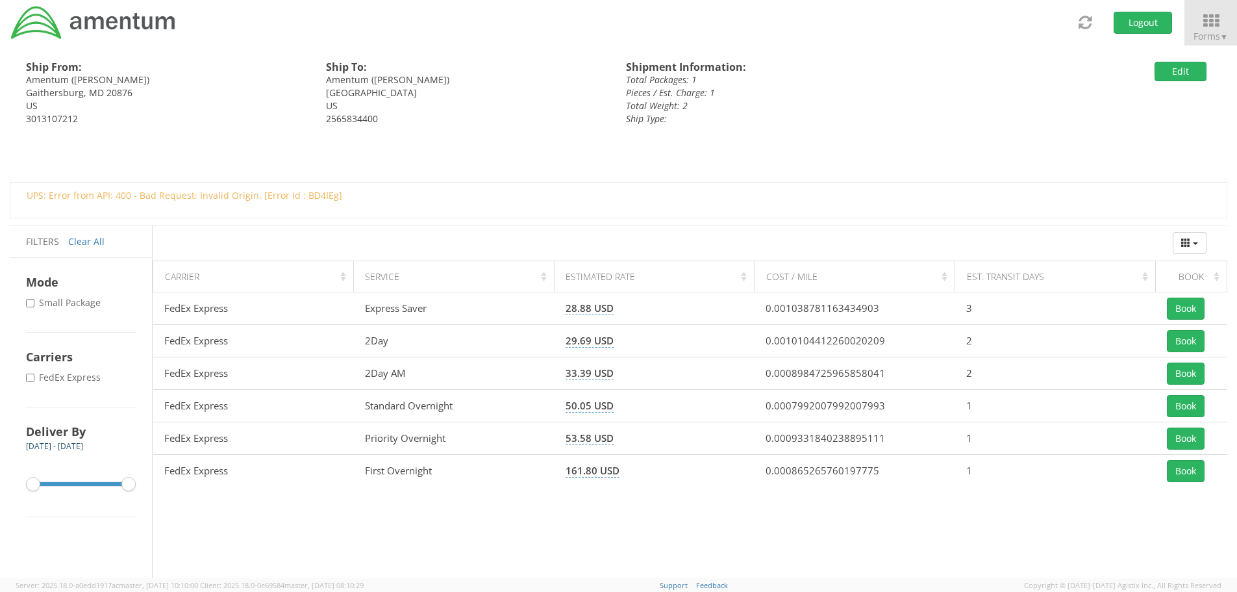
click at [65, 375] on label "* FedEx Express" at bounding box center [64, 377] width 77 height 13
click at [34, 375] on input "* FedEx Express" at bounding box center [30, 378] width 8 height 8
checkbox input "true"
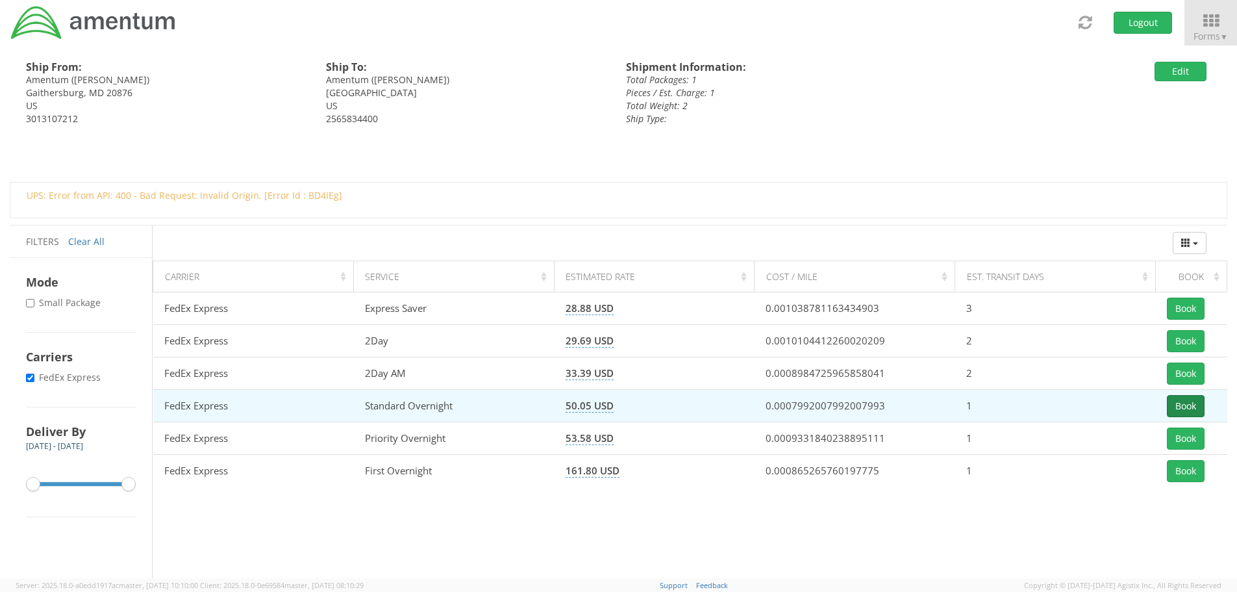
click at [1186, 405] on button "Book" at bounding box center [1186, 406] width 38 height 22
